Goal: Check status: Check status

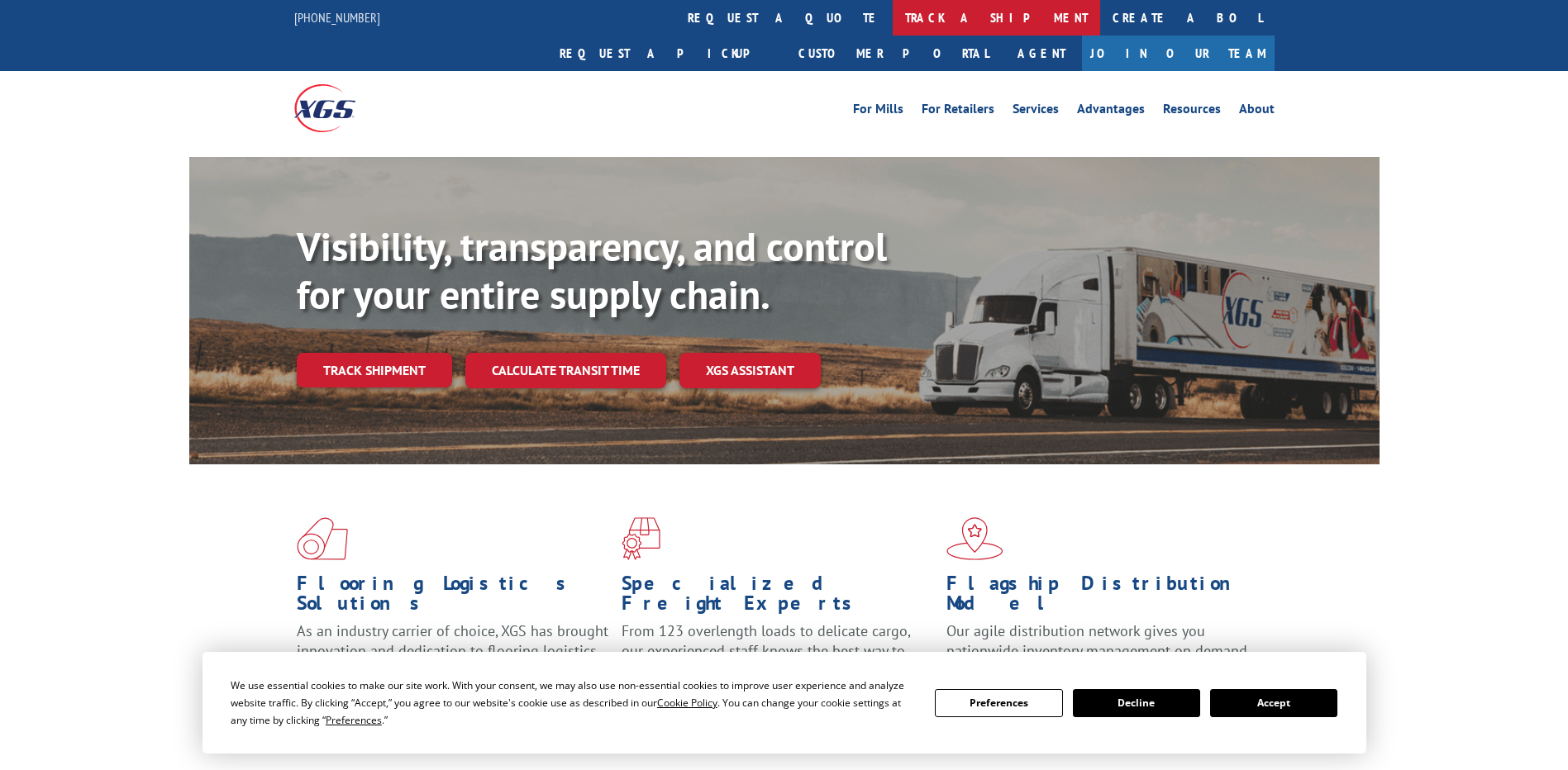
click at [893, 19] on link "track a shipment" at bounding box center [997, 17] width 208 height 36
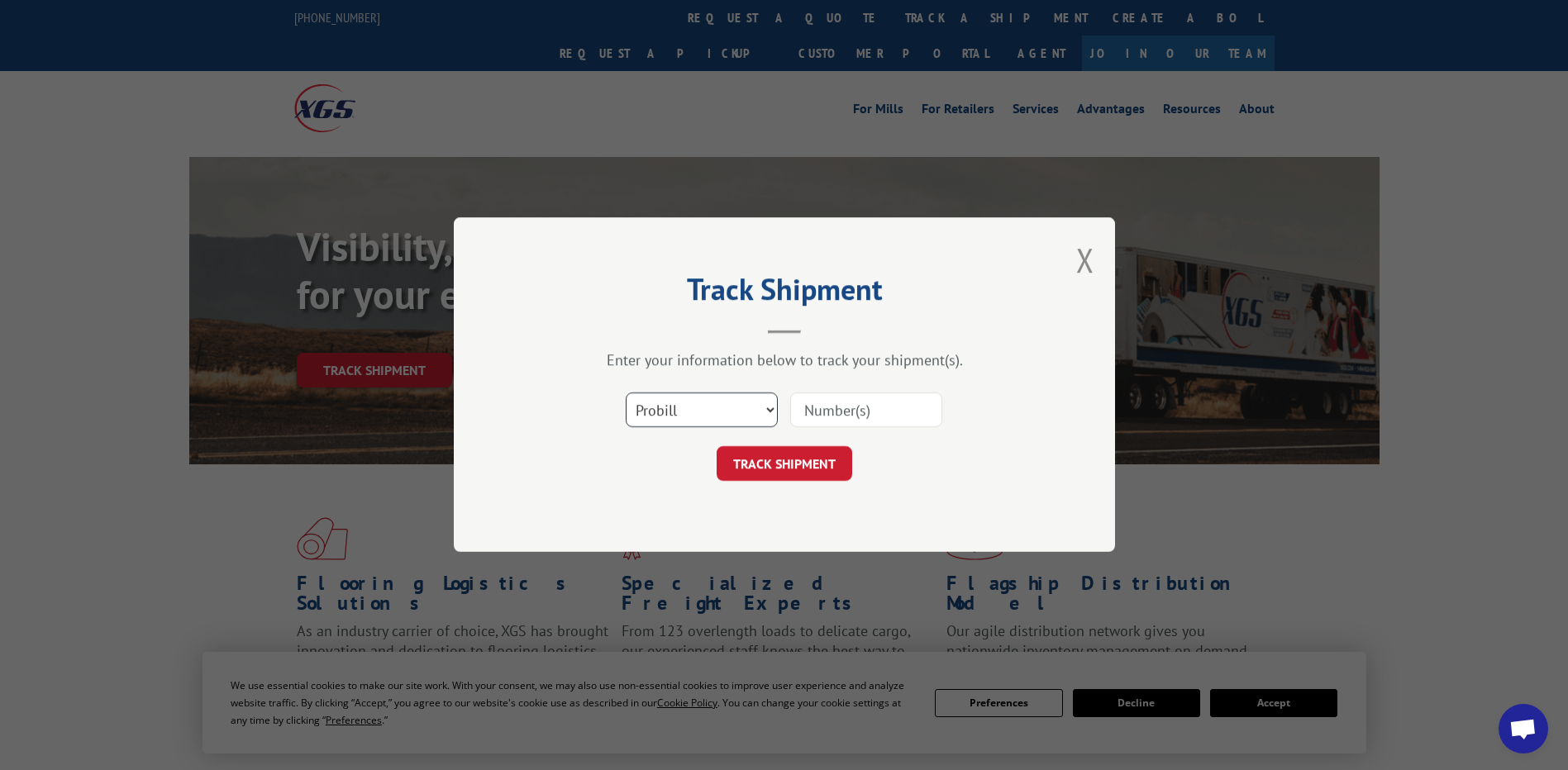
click at [770, 407] on select "Select category... Probill BOL PO" at bounding box center [702, 411] width 152 height 35
select select "bol"
click at [626, 393] on select "Select category... Probill BOL PO" at bounding box center [702, 411] width 152 height 35
click at [826, 403] on input at bounding box center [866, 411] width 152 height 35
type input "369149"
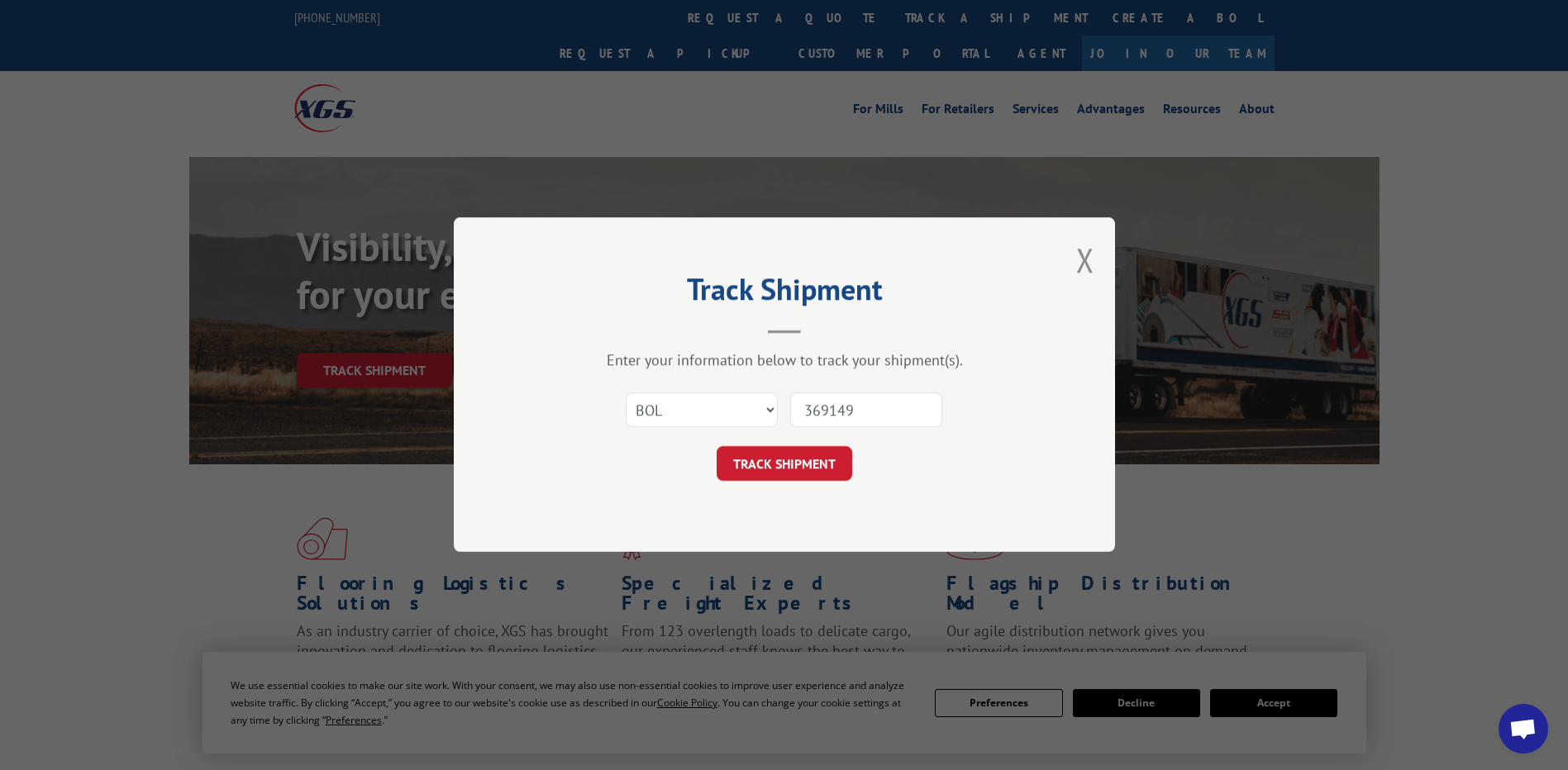
click button "TRACK SHIPMENT" at bounding box center [784, 465] width 136 height 35
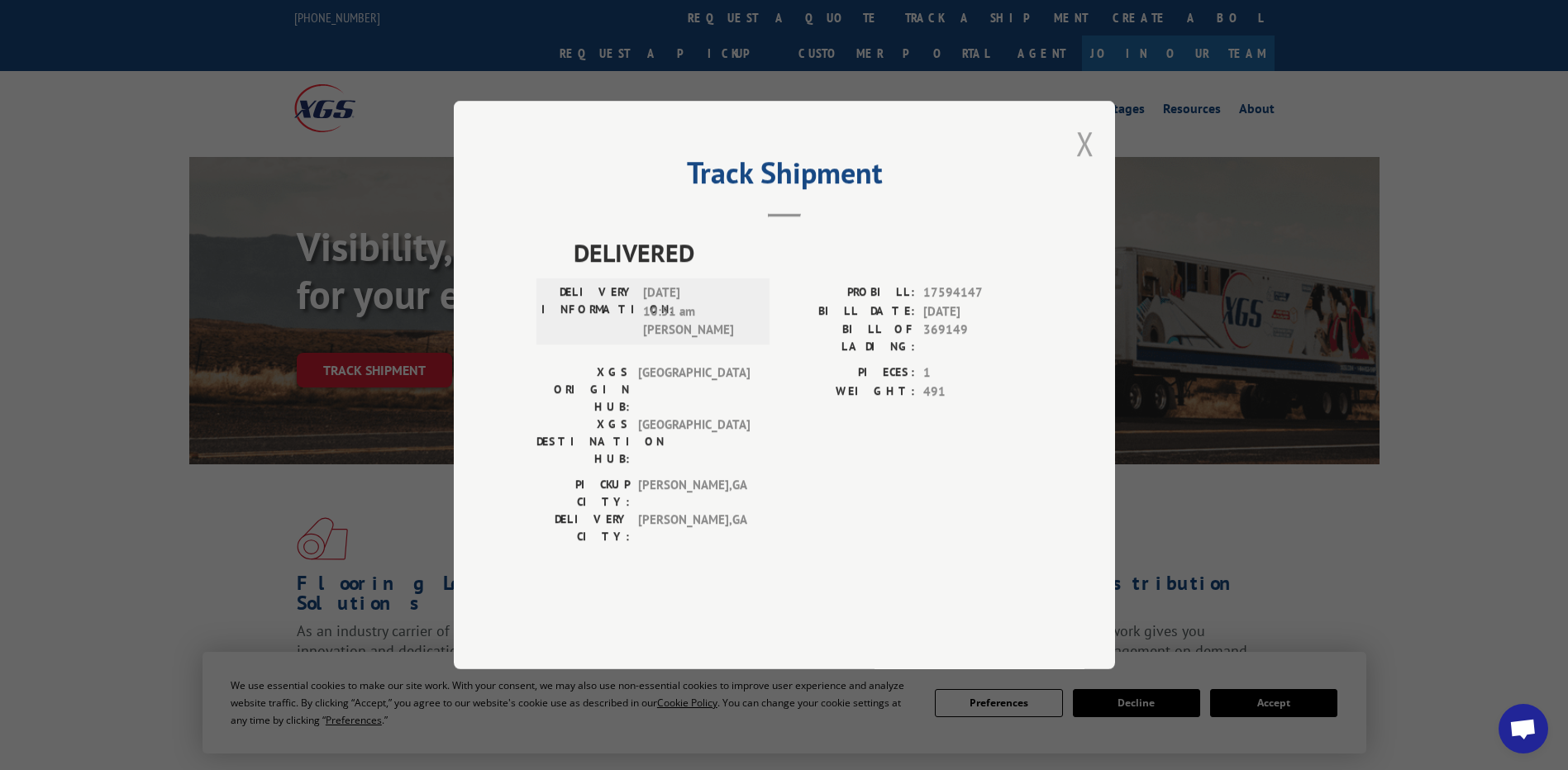
click at [1079, 165] on button "Close modal" at bounding box center [1085, 143] width 18 height 44
